Goal: Information Seeking & Learning: Learn about a topic

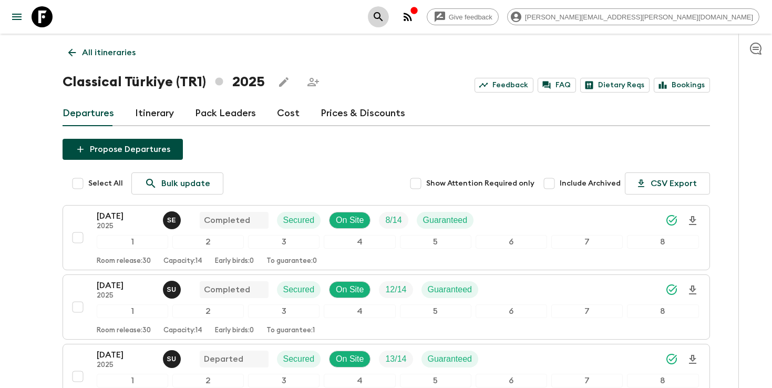
click at [389, 23] on button "search adventures" at bounding box center [378, 16] width 21 height 21
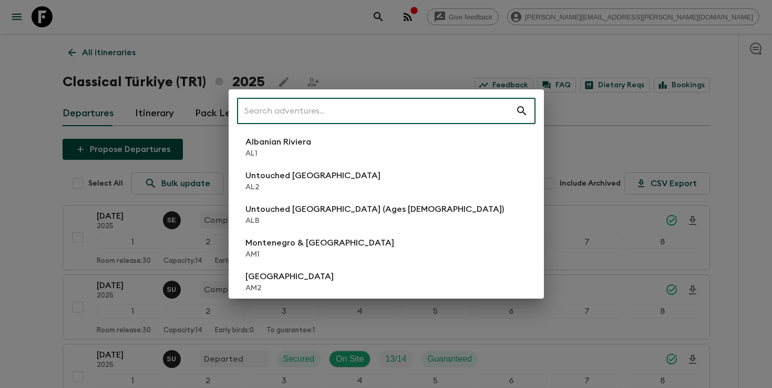
click at [380, 109] on input "text" at bounding box center [376, 110] width 278 height 29
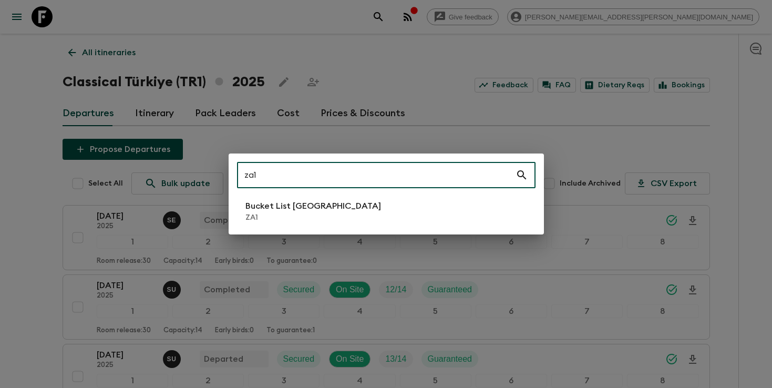
type input "za1"
click at [319, 211] on p "Bucket List [GEOGRAPHIC_DATA]" at bounding box center [313, 206] width 136 height 13
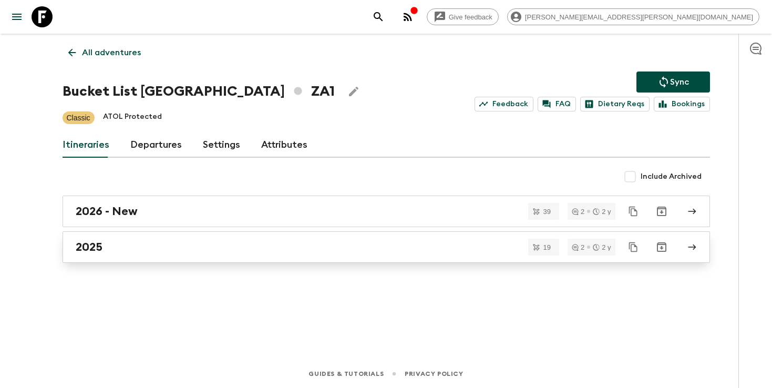
click at [391, 251] on div "2025" at bounding box center [376, 247] width 601 height 14
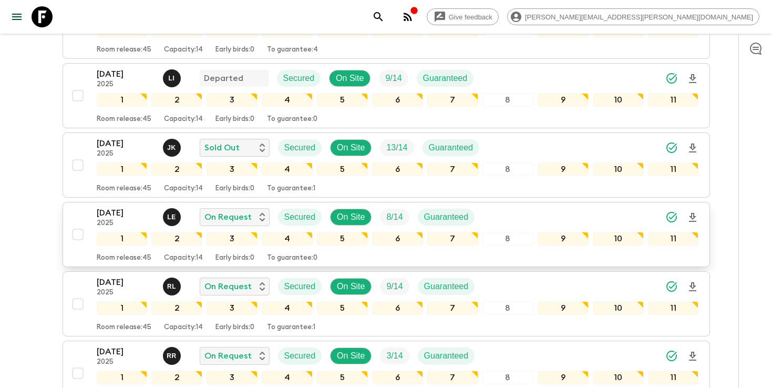
scroll to position [302, 0]
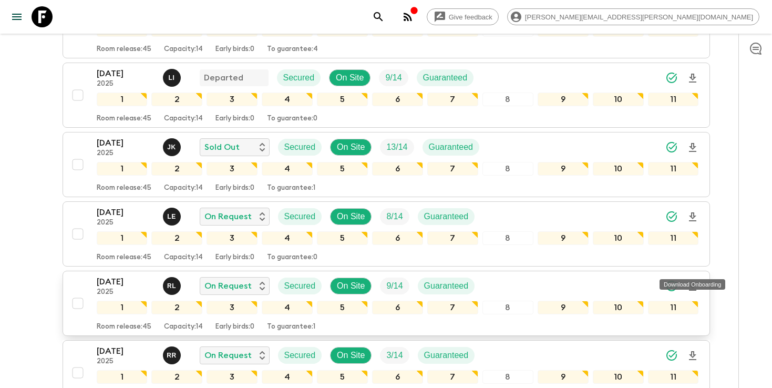
click at [695, 280] on icon "Download Onboarding" at bounding box center [692, 286] width 13 height 13
click at [385, 19] on icon "search adventures" at bounding box center [378, 17] width 13 height 13
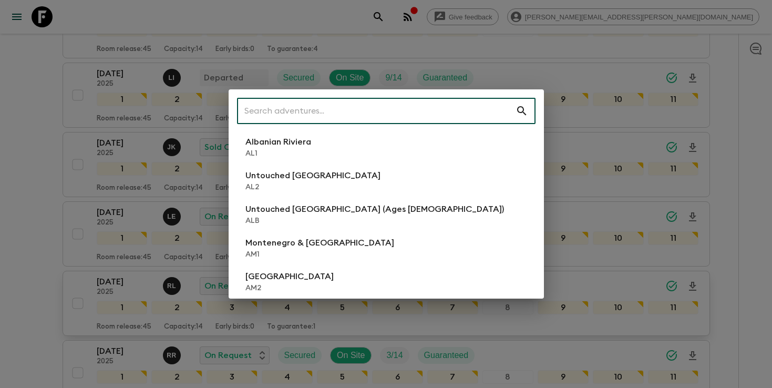
click at [370, 108] on input "text" at bounding box center [376, 110] width 278 height 29
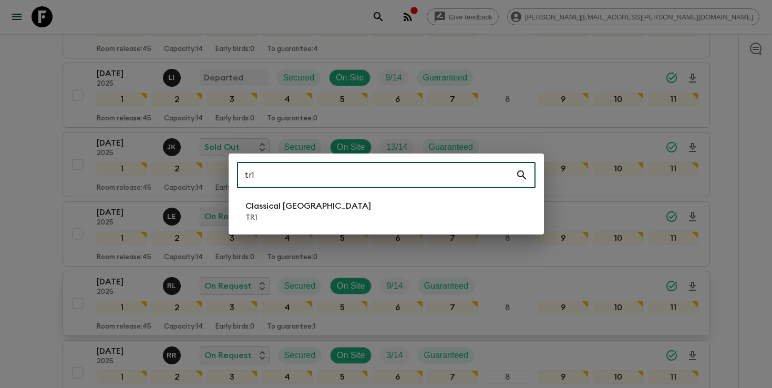
type input "tr1"
click at [301, 212] on p "TR1" at bounding box center [308, 217] width 126 height 11
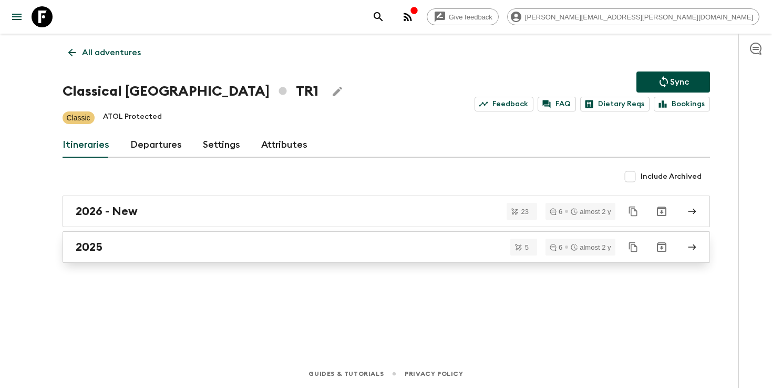
click at [357, 253] on div "2025" at bounding box center [376, 247] width 601 height 14
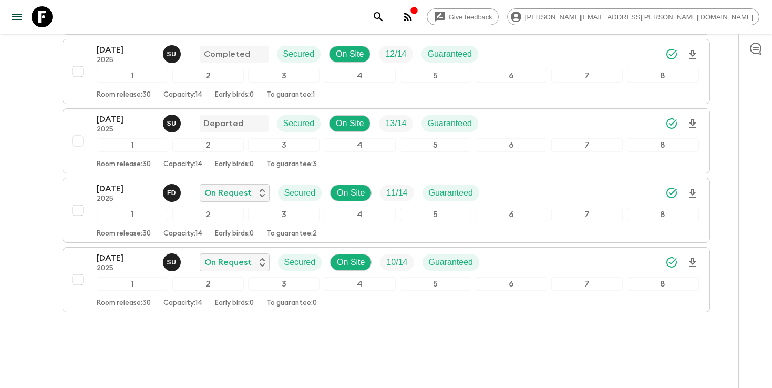
scroll to position [255, 0]
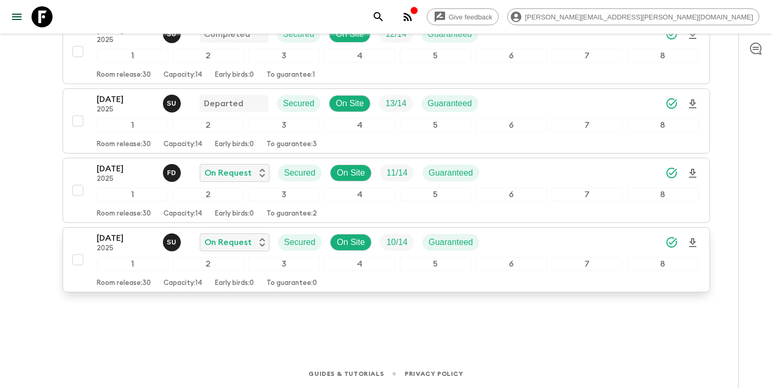
click at [693, 244] on icon "Download Onboarding" at bounding box center [692, 242] width 13 height 13
click at [382, 18] on icon "search adventures" at bounding box center [378, 16] width 9 height 9
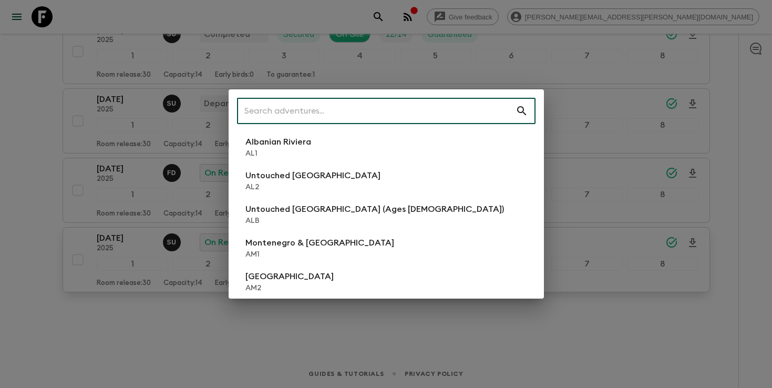
click at [386, 112] on input "text" at bounding box center [376, 110] width 278 height 29
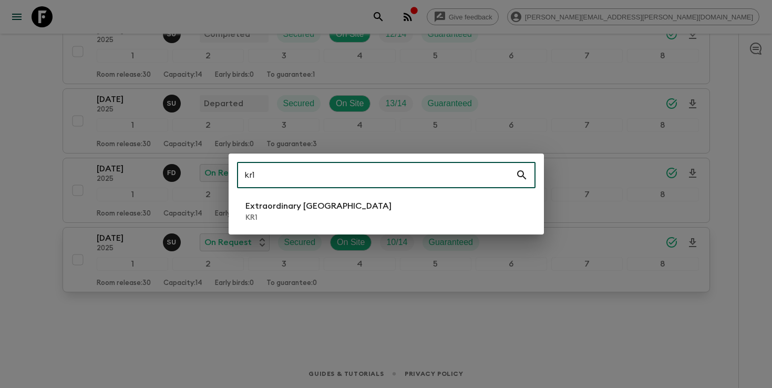
type input "kr1"
click at [313, 211] on p "Extraordinary [GEOGRAPHIC_DATA]" at bounding box center [318, 206] width 146 height 13
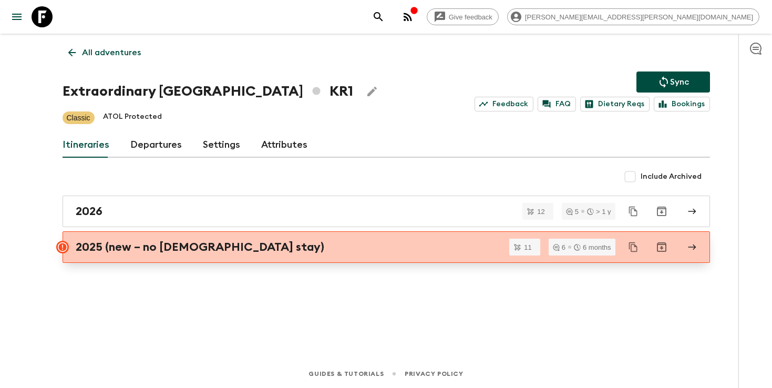
click at [214, 248] on h2 "2025 (new – no [DEMOGRAPHIC_DATA] stay)" at bounding box center [200, 247] width 248 height 14
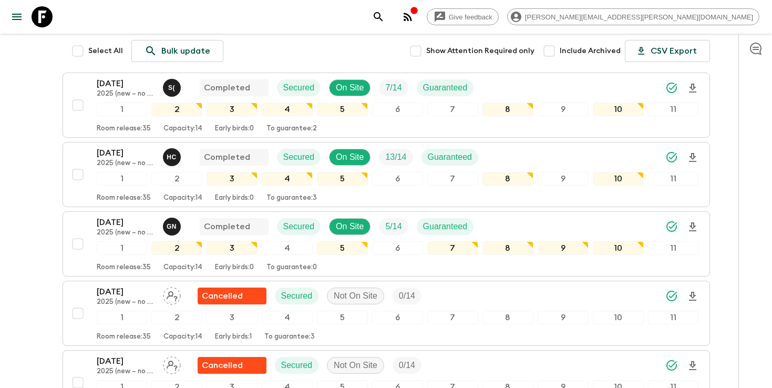
scroll to position [183, 0]
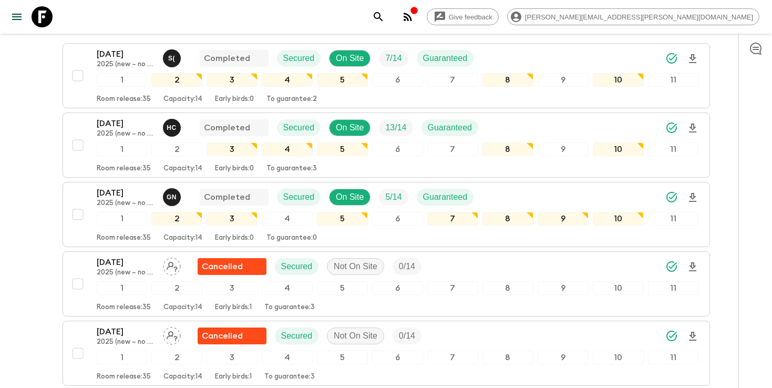
click at [385, 21] on icon "search adventures" at bounding box center [378, 17] width 13 height 13
